Goal: Task Accomplishment & Management: Manage account settings

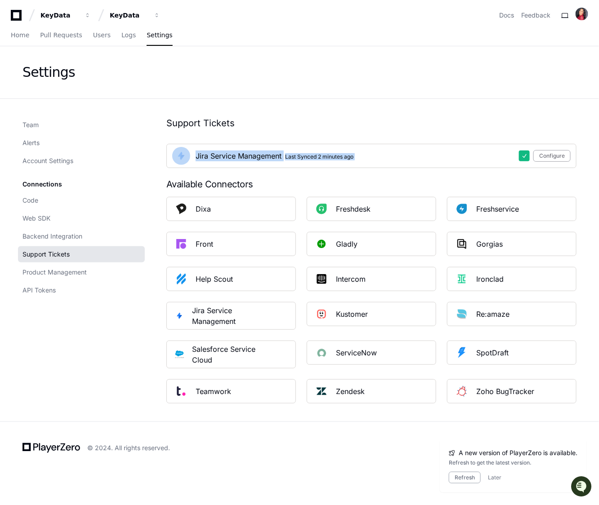
drag, startPoint x: 596, startPoint y: 142, endPoint x: 782, endPoint y: 143, distance: 185.6
click at [598, 143] on html "KeyData KeyData Docs Feedback Home Pull Requests Users Logs Settings Settings T…" at bounding box center [299, 252] width 599 height 505
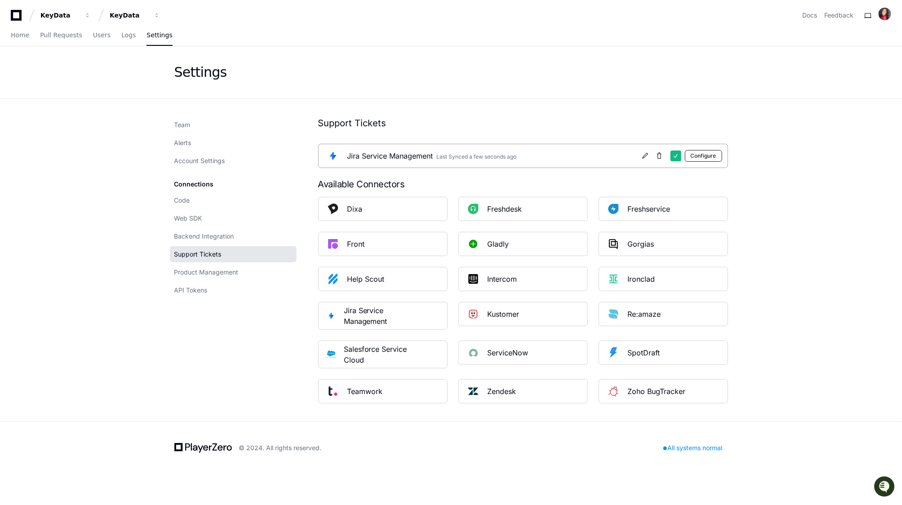
click at [708, 154] on button "Configure" at bounding box center [703, 156] width 37 height 12
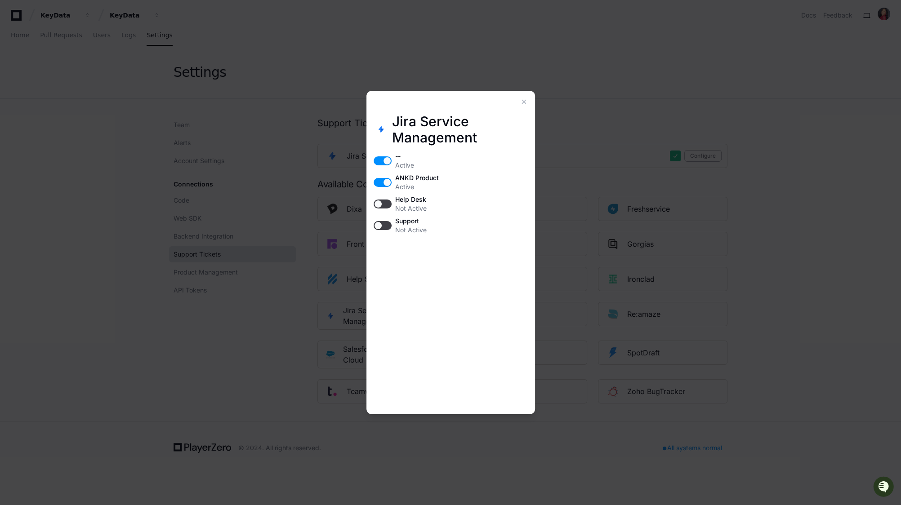
click at [381, 205] on button "button" at bounding box center [383, 204] width 18 height 9
click at [378, 226] on button "button" at bounding box center [383, 225] width 18 height 9
click at [522, 100] on div at bounding box center [524, 101] width 11 height 11
